Goal: Information Seeking & Learning: Learn about a topic

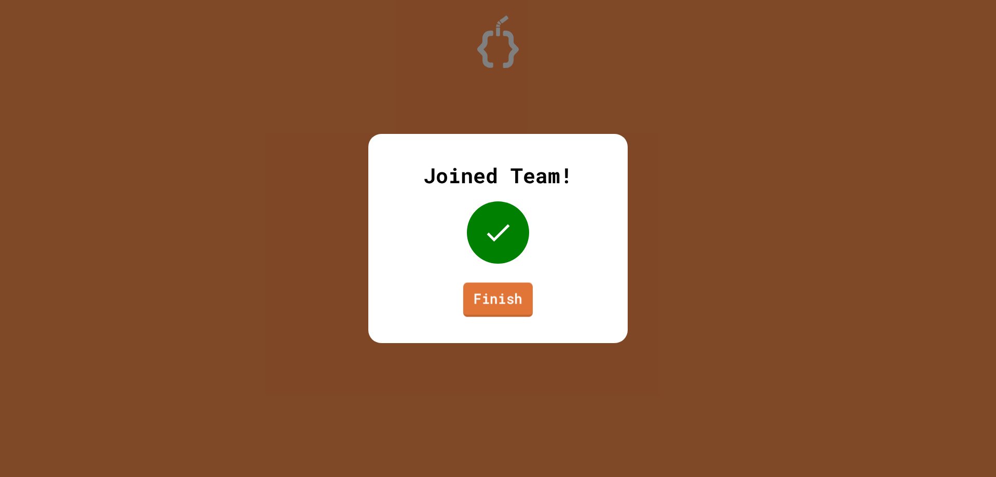
click at [475, 292] on link "Finish" at bounding box center [497, 299] width 69 height 34
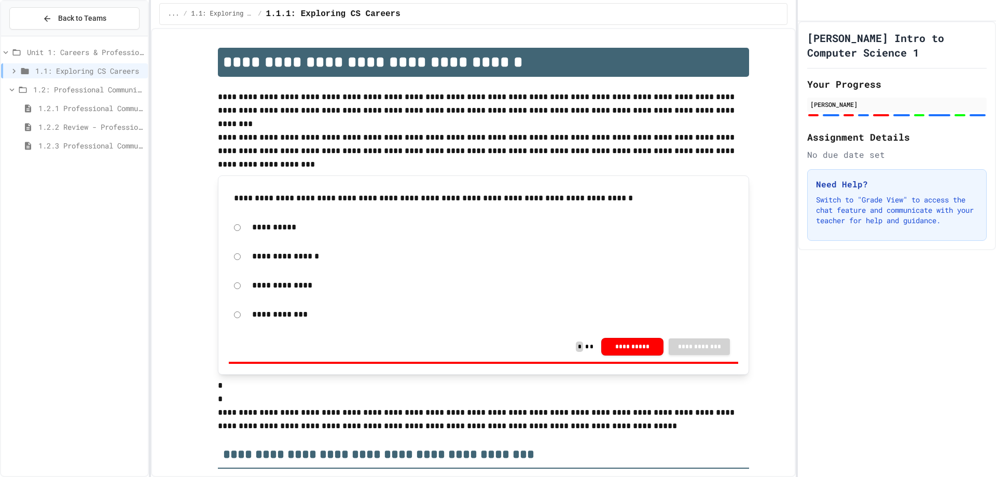
click at [10, 92] on icon at bounding box center [11, 89] width 9 height 9
click at [22, 155] on div "Unit 1: Careers & Professionalism 1.1: Exploring CS Careers 1.2: Professional C…" at bounding box center [74, 255] width 147 height 431
click at [38, 54] on span "Unit 1: Careers & Professionalism" at bounding box center [85, 52] width 117 height 11
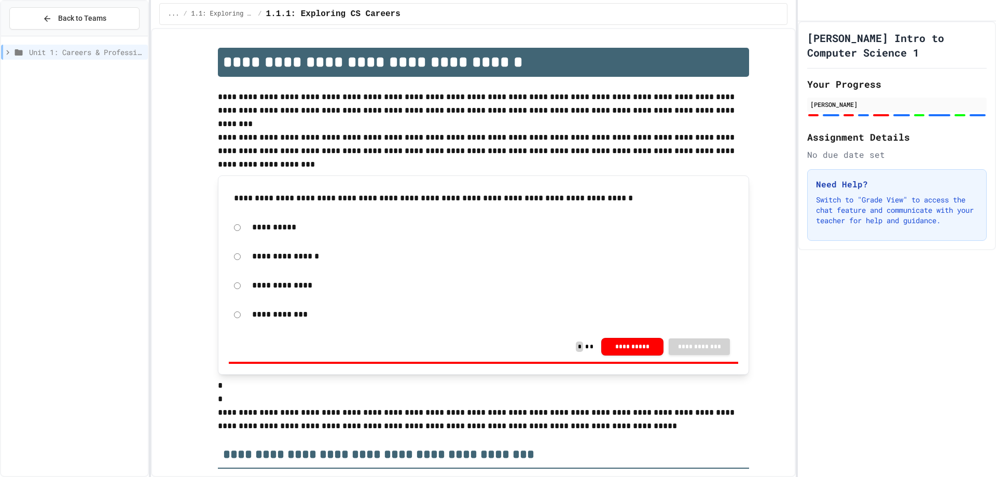
click at [113, 46] on div "Unit 1: Careers & Professionalism" at bounding box center [74, 52] width 147 height 15
click at [43, 87] on span "1.2: Professional Communication" at bounding box center [88, 89] width 110 height 11
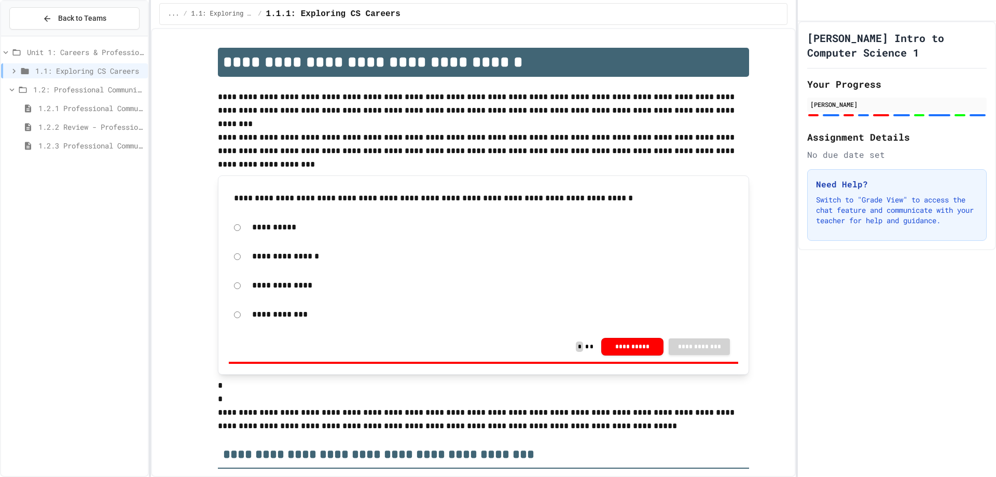
click at [49, 148] on span "1.2.3 Professional Communication Challenge" at bounding box center [90, 145] width 105 height 11
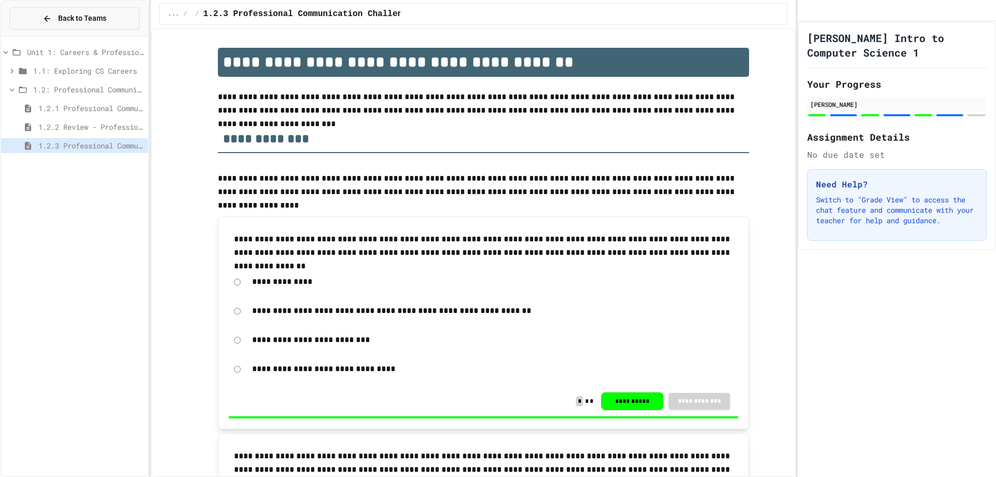
click at [19, 17] on button "Back to Teams" at bounding box center [74, 18] width 130 height 22
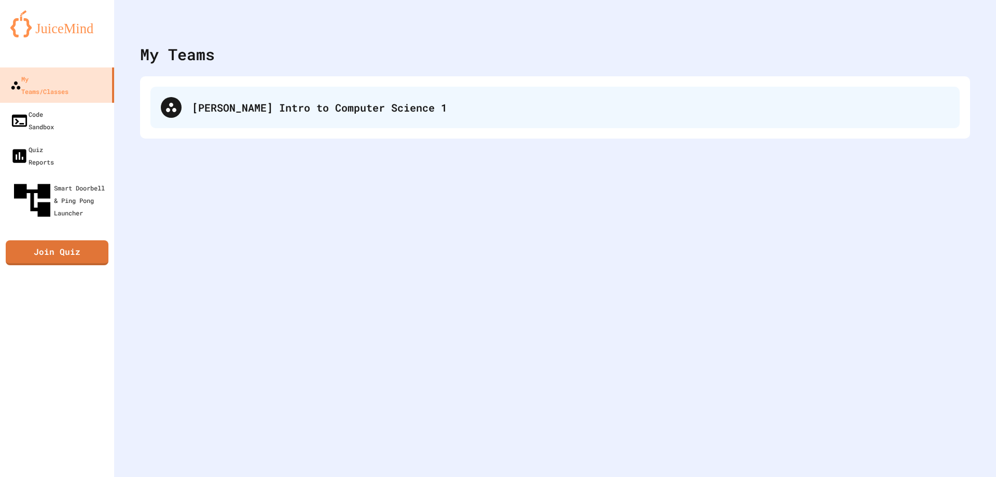
click at [272, 124] on div "[PERSON_NAME] Intro to Computer Science 1" at bounding box center [554, 107] width 809 height 41
